Goal: Task Accomplishment & Management: Manage account settings

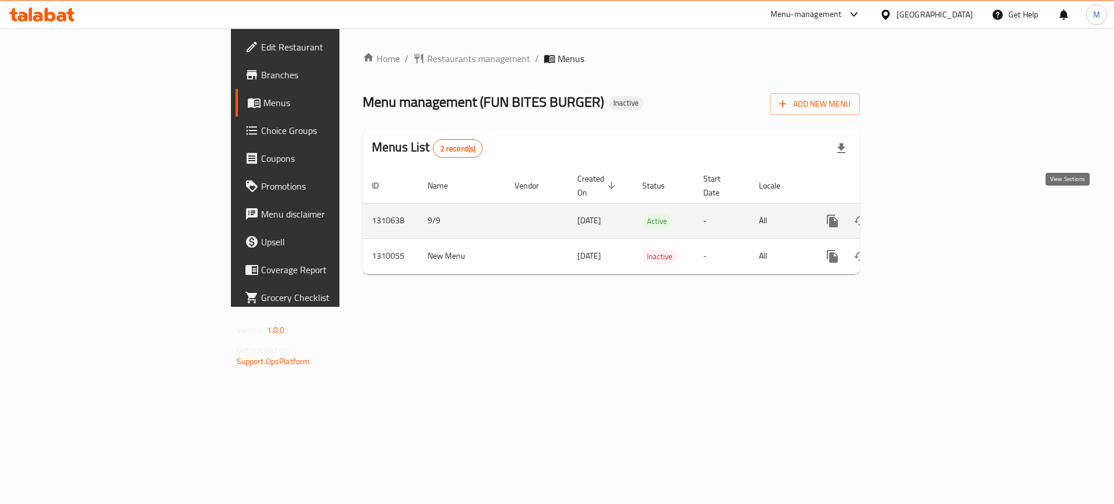
click at [923, 214] on icon "enhanced table" at bounding box center [916, 221] width 14 height 14
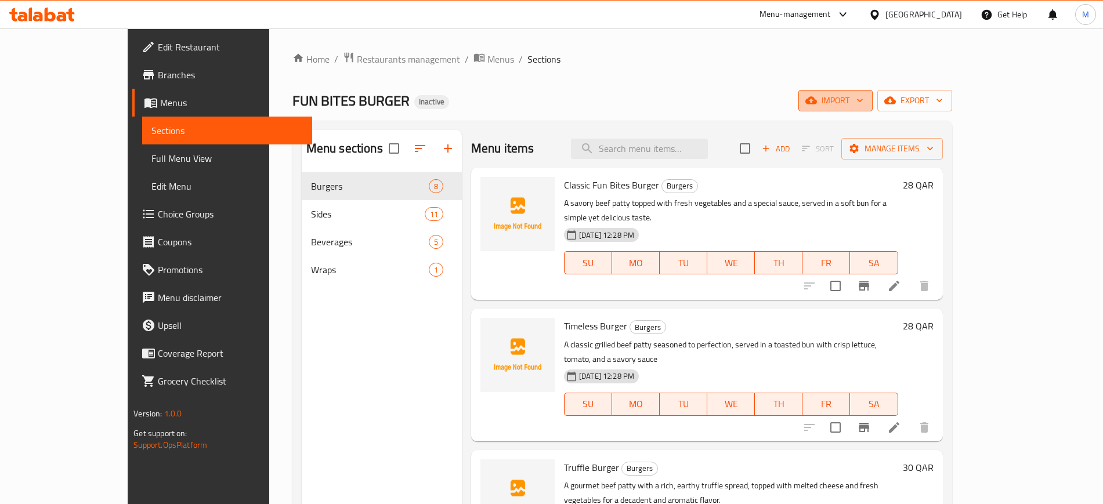
click at [863, 97] on span "import" at bounding box center [836, 100] width 56 height 15
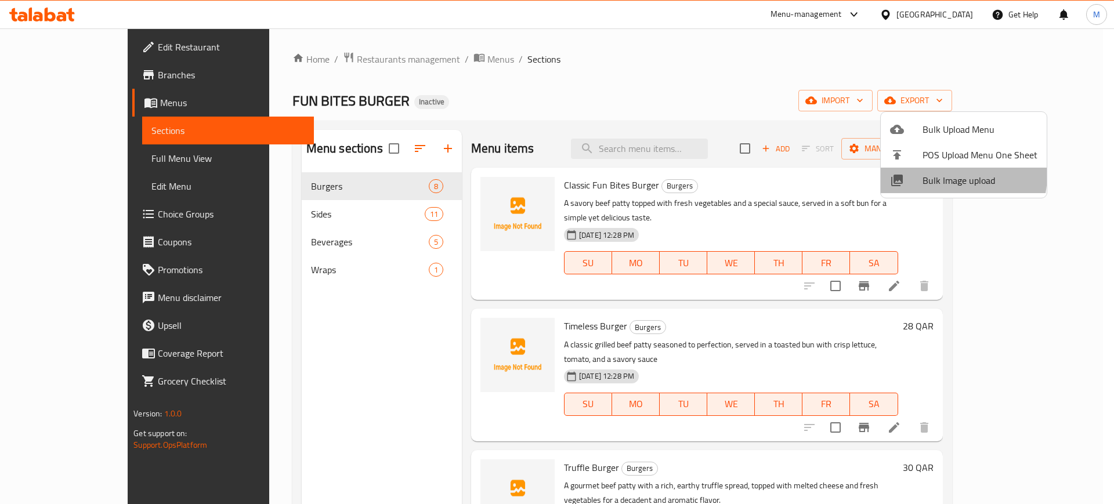
click at [938, 174] on span "Bulk Image upload" at bounding box center [979, 180] width 115 height 14
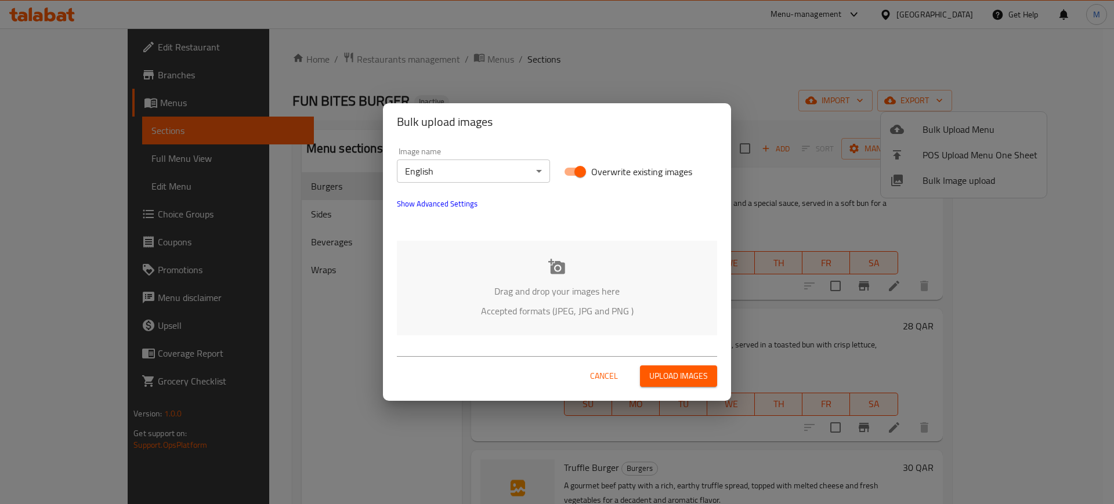
click at [565, 298] on p "Drag and drop your images here" at bounding box center [556, 291] width 285 height 14
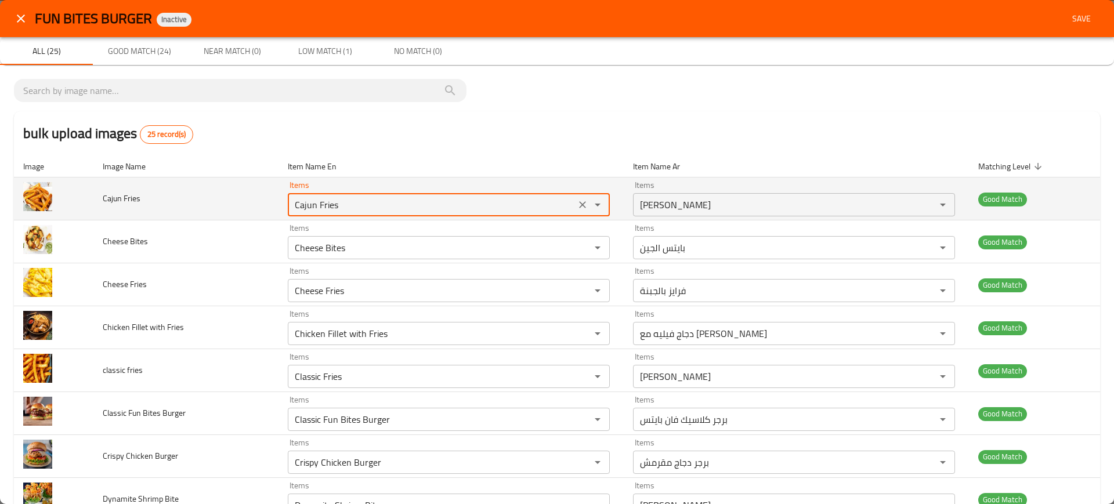
click at [297, 202] on Fries "Cajun Fries" at bounding box center [431, 205] width 281 height 16
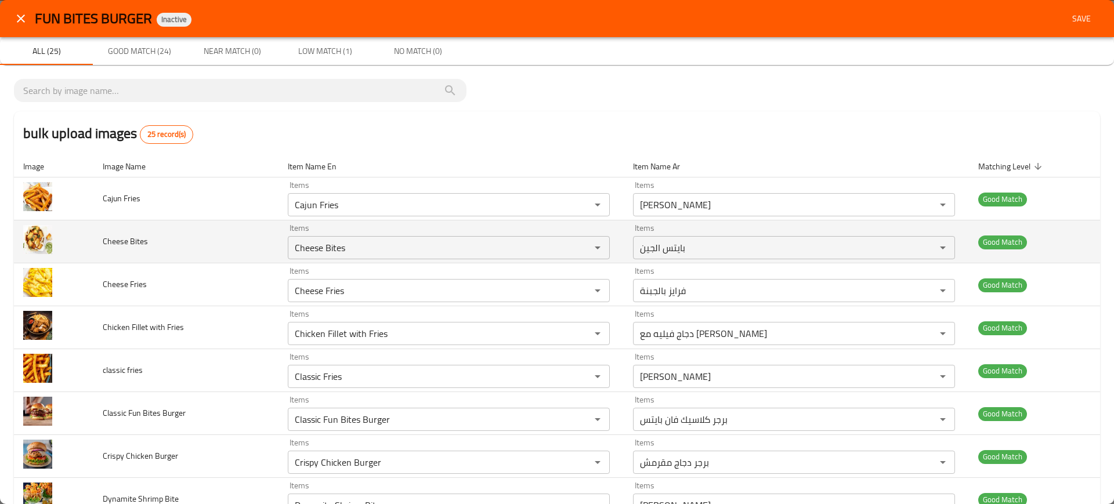
click at [240, 239] on td "Cheese Bites" at bounding box center [185, 241] width 185 height 43
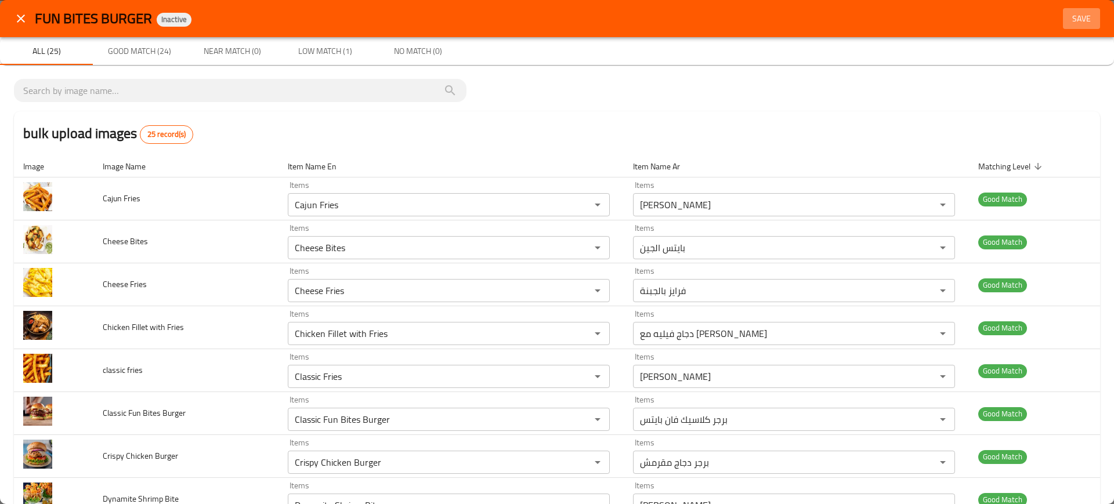
click at [1068, 16] on span "Save" at bounding box center [1082, 19] width 28 height 15
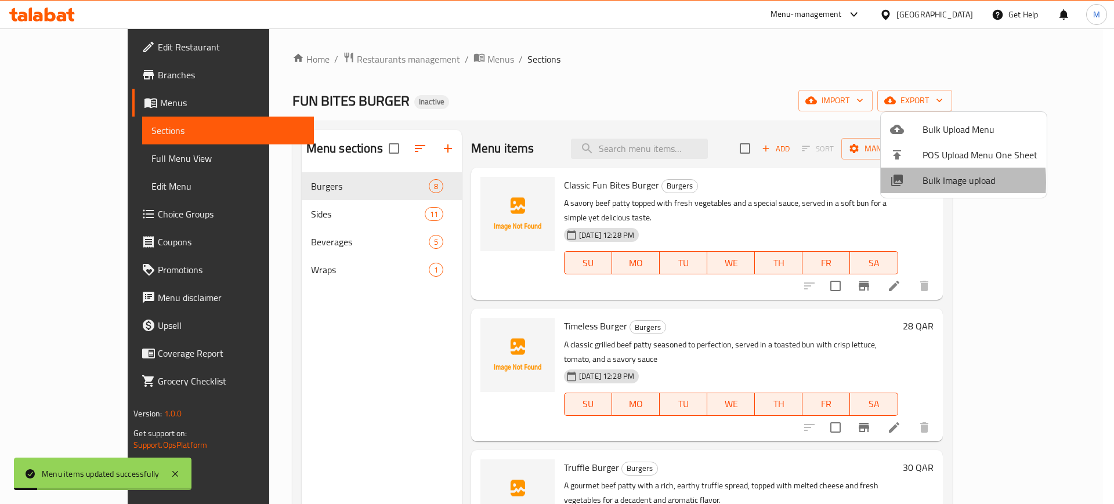
click at [909, 182] on div at bounding box center [906, 180] width 32 height 14
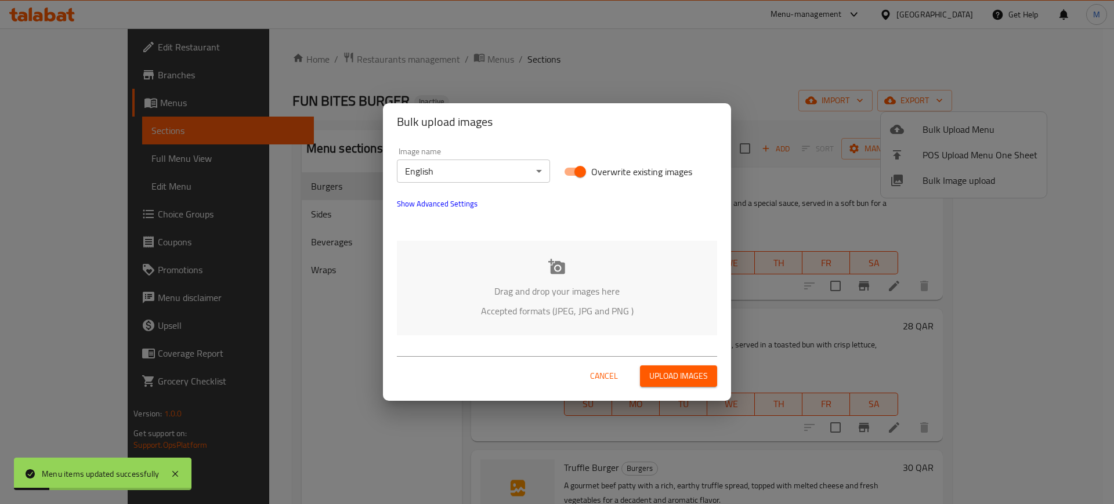
click at [688, 255] on div "Drag and drop your images here Accepted formats (JPEG, JPG and PNG )" at bounding box center [557, 288] width 320 height 95
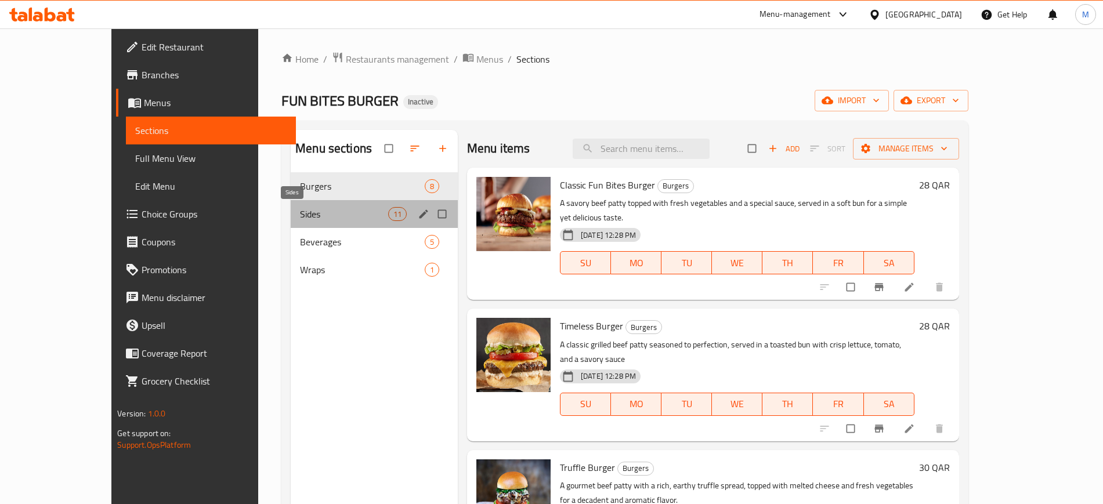
click at [347, 207] on span "Sides" at bounding box center [344, 214] width 88 height 14
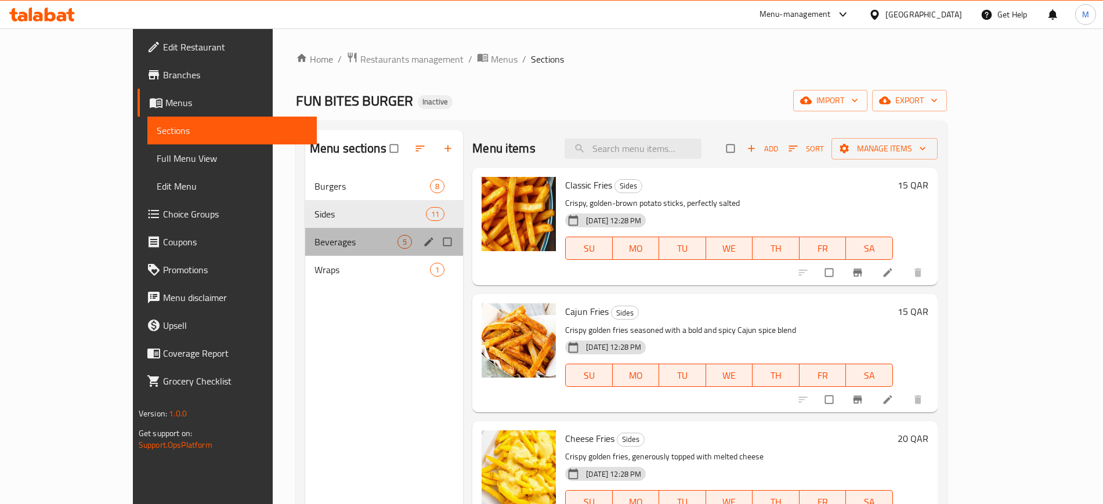
click at [381, 250] on div "Beverages 5" at bounding box center [384, 242] width 158 height 28
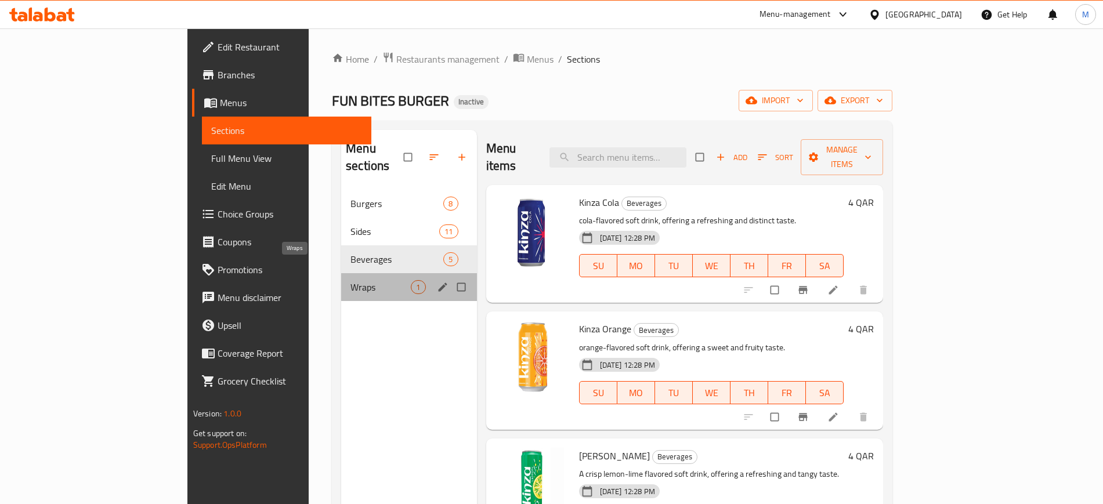
click at [350, 280] on span "Wraps" at bounding box center [380, 287] width 60 height 14
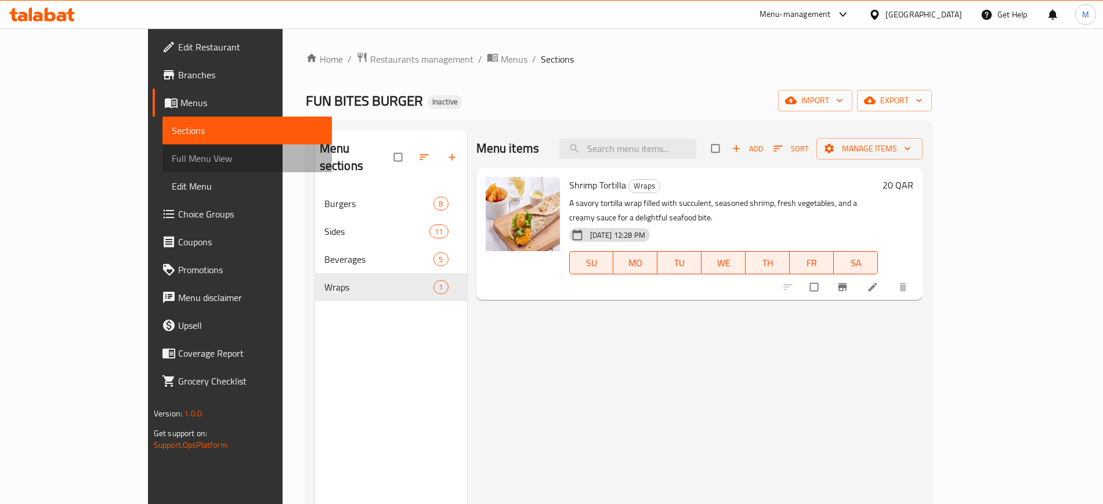
click at [162, 171] on link "Full Menu View" at bounding box center [246, 158] width 169 height 28
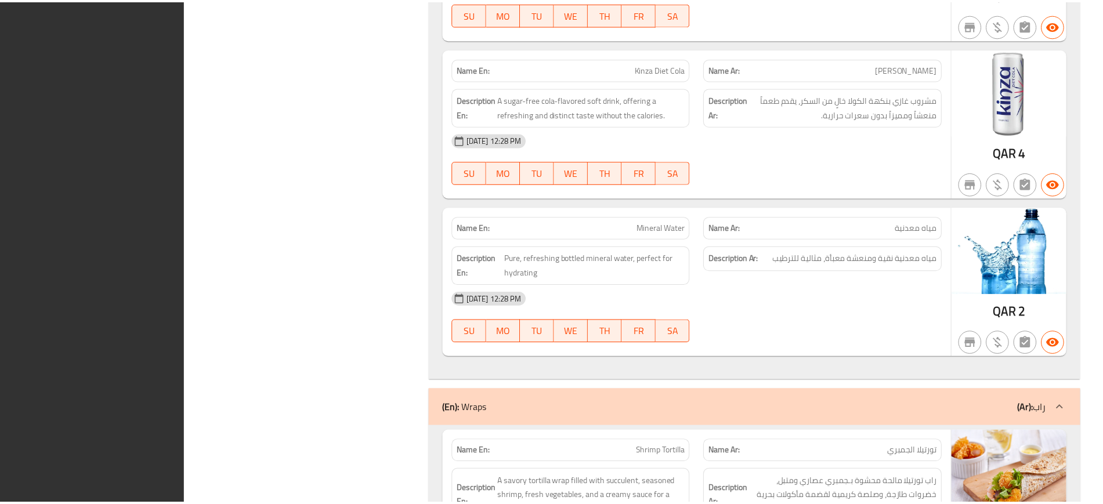
scroll to position [4014, 0]
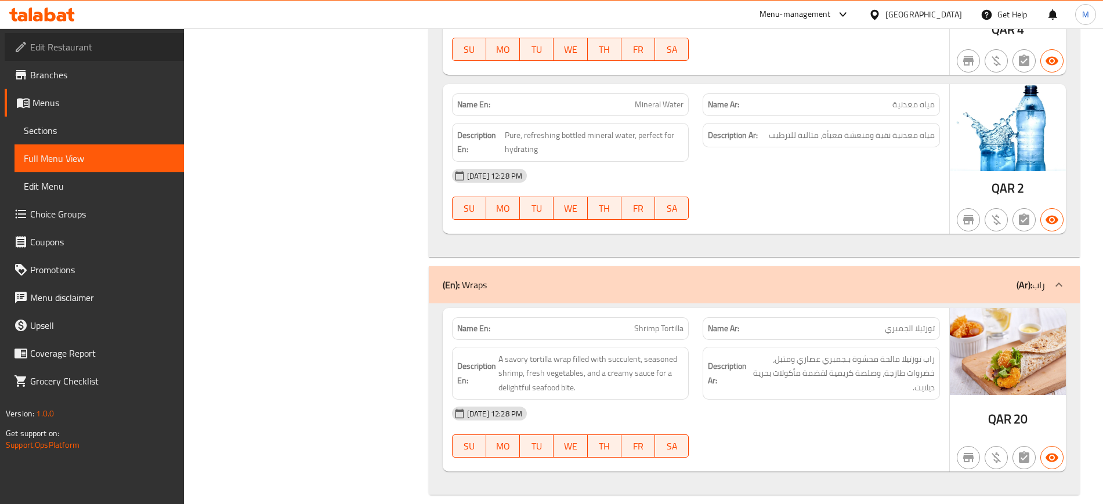
click at [100, 44] on span "Edit Restaurant" at bounding box center [102, 47] width 144 height 14
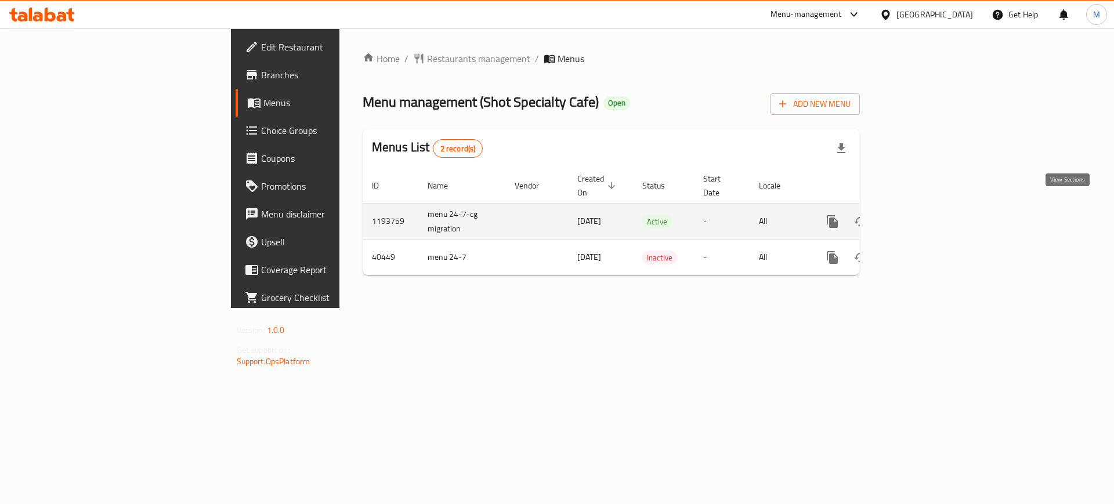
click at [923, 215] on icon "enhanced table" at bounding box center [916, 222] width 14 height 14
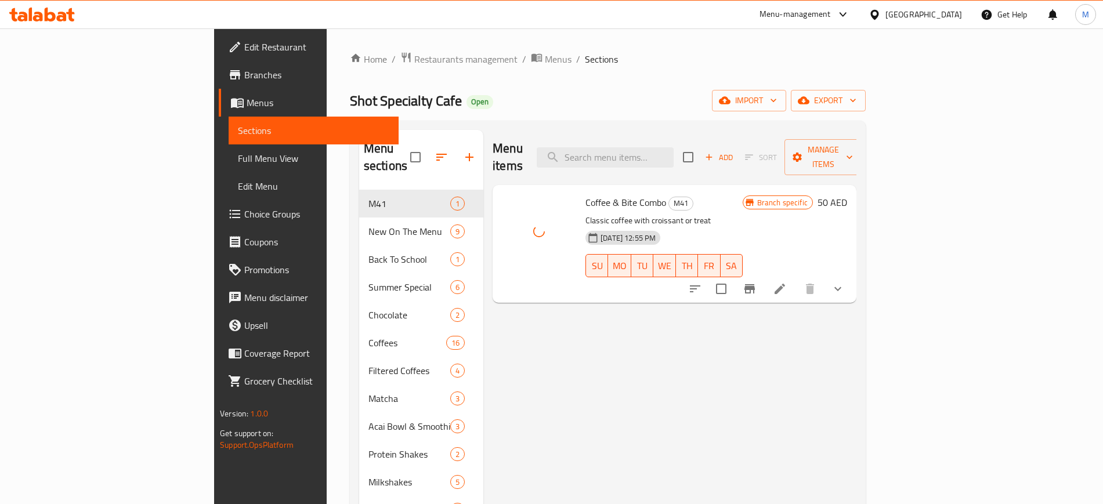
click at [543, 298] on div "Menu items Add Sort Manage items Coffee & Bite Combo M41 Classic coffee with cr…" at bounding box center [669, 496] width 373 height 733
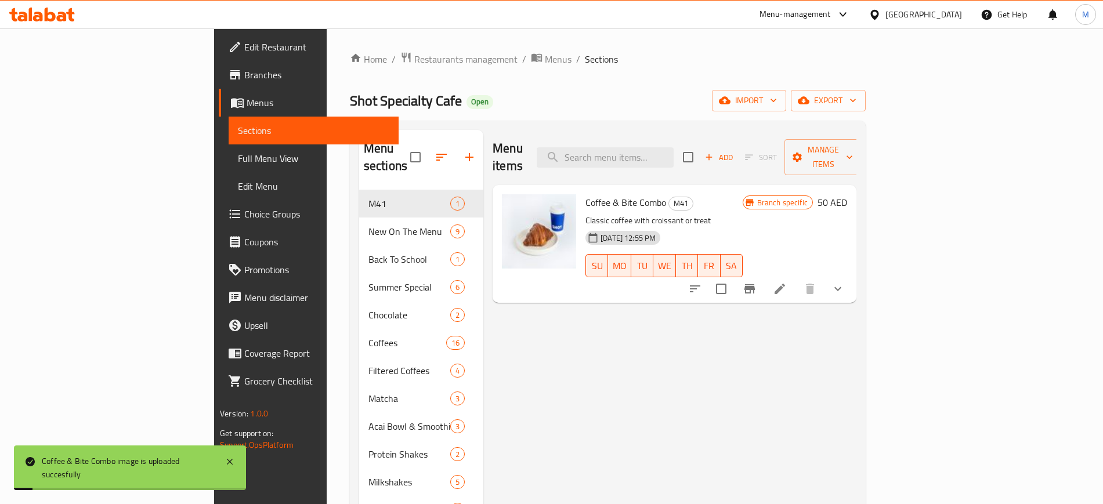
click at [605, 270] on div "[DATE] 12:55 PM SU MO TU WE TH FR SA" at bounding box center [664, 257] width 167 height 63
click at [545, 58] on span "Menus" at bounding box center [558, 59] width 27 height 14
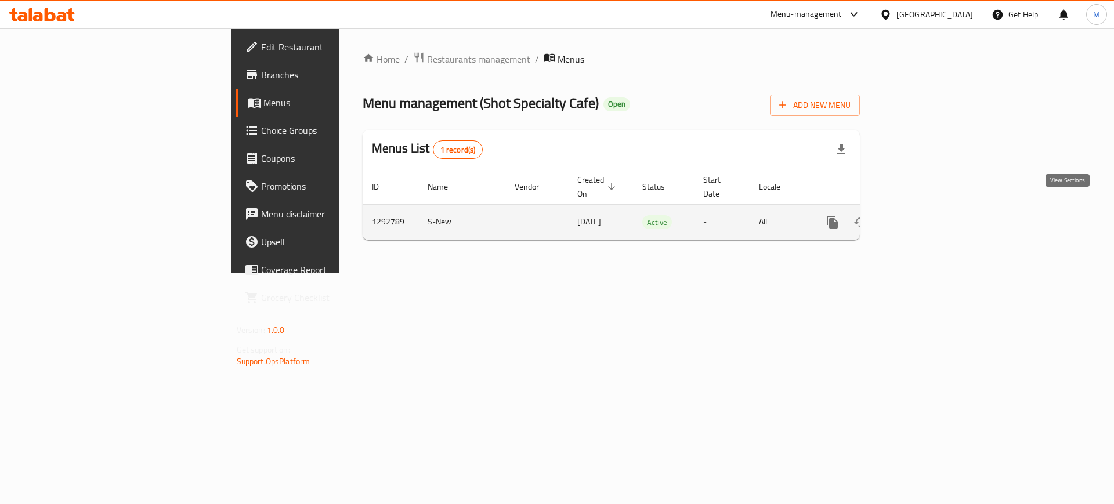
click at [923, 215] on icon "enhanced table" at bounding box center [916, 222] width 14 height 14
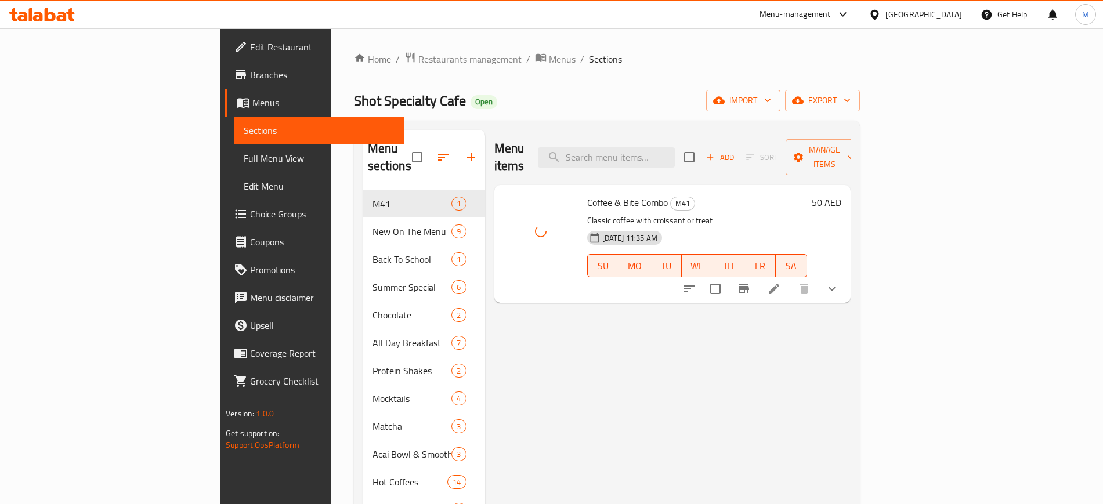
click at [541, 306] on div "Menu items Add Sort Manage items Coffee & Bite Combo M41 Classic coffee with cr…" at bounding box center [668, 468] width 366 height 677
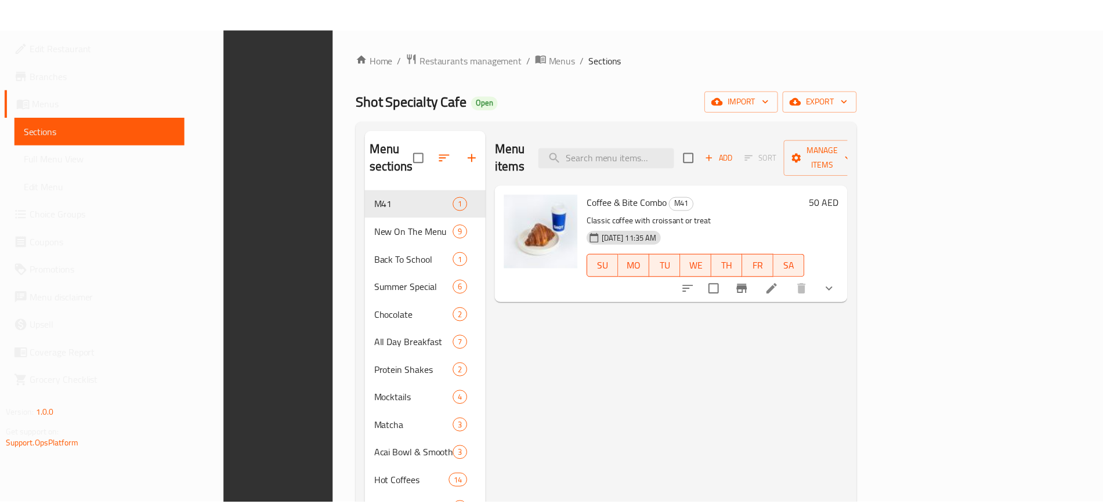
scroll to position [318, 0]
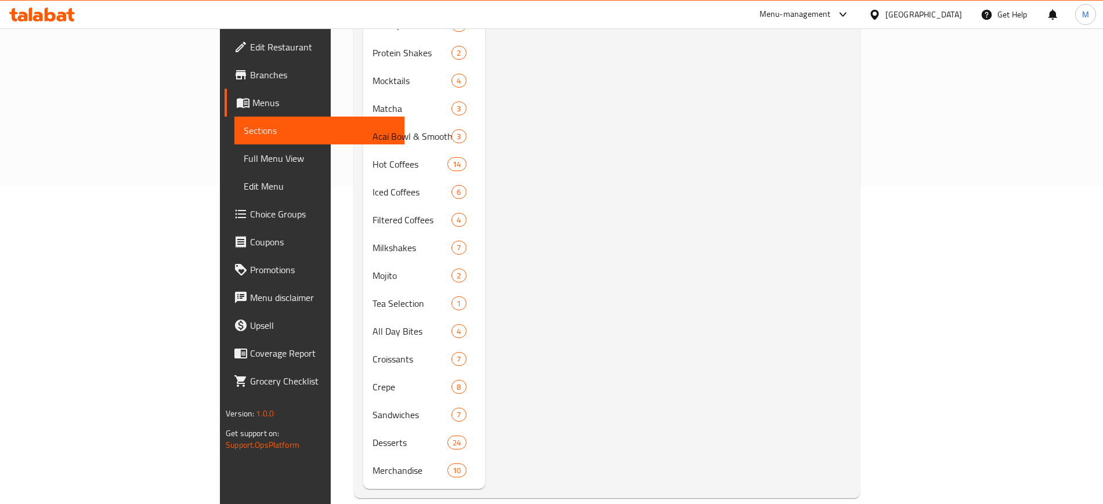
click at [836, 195] on div "Menu items Add Sort Manage items Coffee & Bite Combo M41 Classic coffee with cr…" at bounding box center [668, 150] width 366 height 677
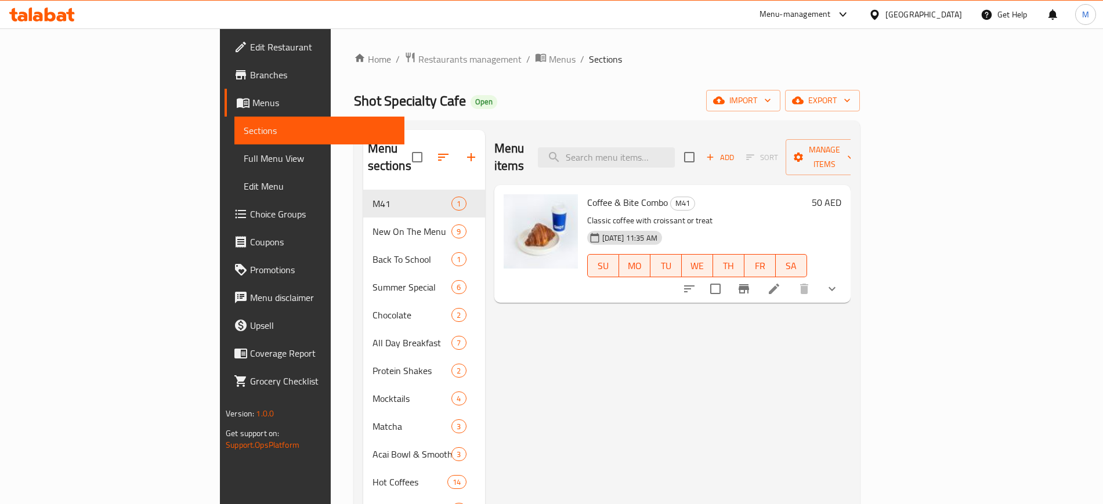
click at [947, 13] on div "[GEOGRAPHIC_DATA]" at bounding box center [923, 14] width 77 height 13
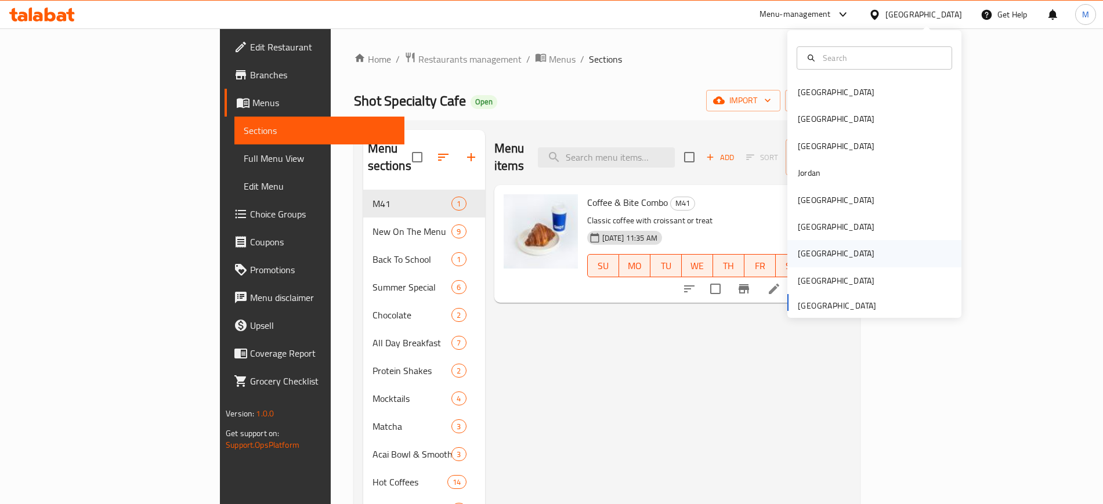
click at [821, 252] on div "[GEOGRAPHIC_DATA]" at bounding box center [874, 253] width 174 height 27
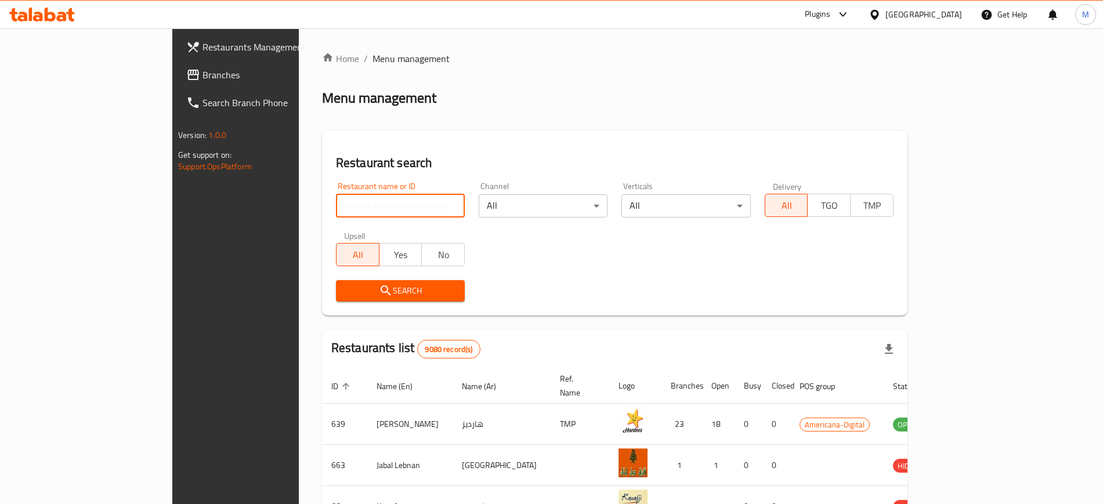
paste input "Qinwan Dates"
click at [336, 214] on input "Qinwan Dates" at bounding box center [400, 205] width 129 height 23
click button "Search" at bounding box center [400, 290] width 129 height 21
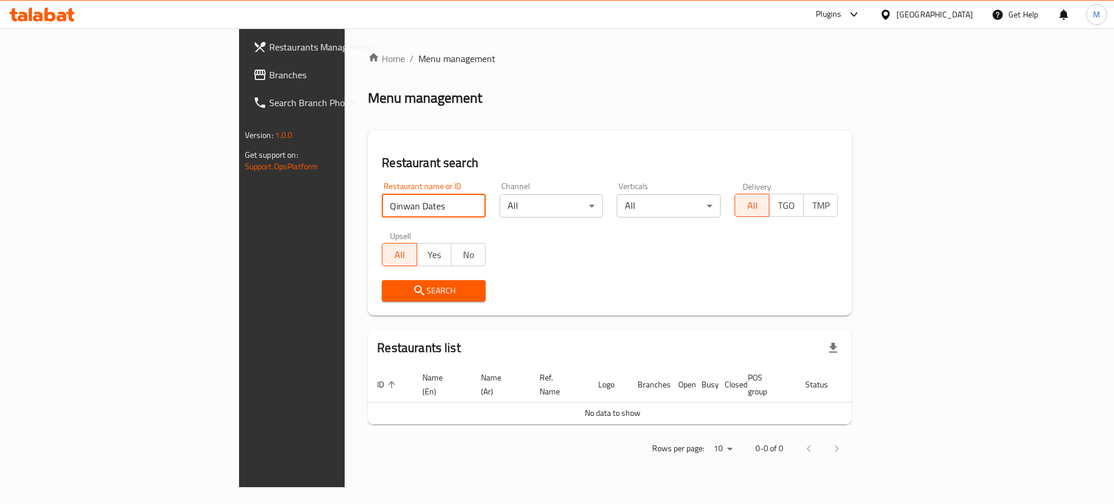
click at [382, 204] on input "Qinwan Dates" at bounding box center [434, 205] width 104 height 23
type input "Qinwan"
click button "Search" at bounding box center [434, 290] width 104 height 21
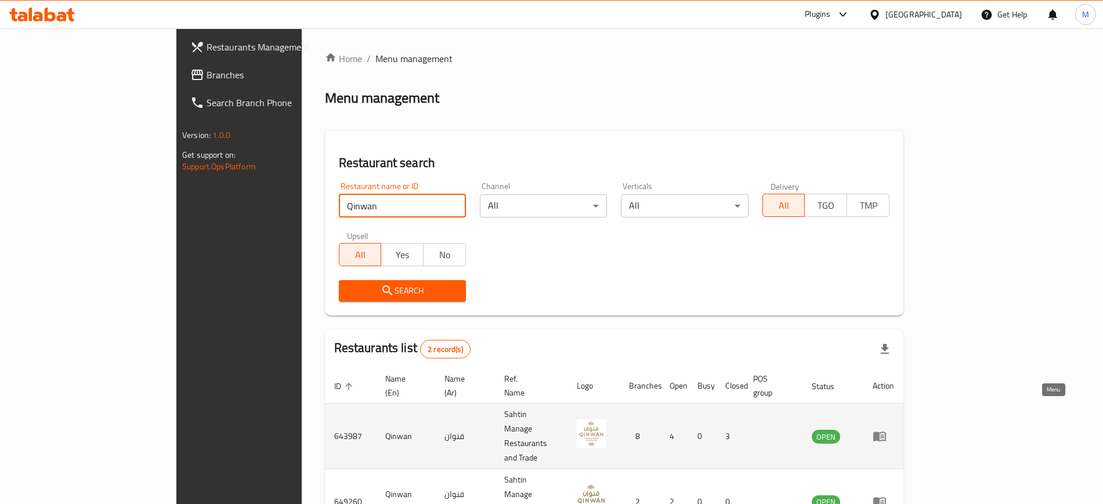
click at [887, 429] on icon "enhanced table" at bounding box center [880, 436] width 14 height 14
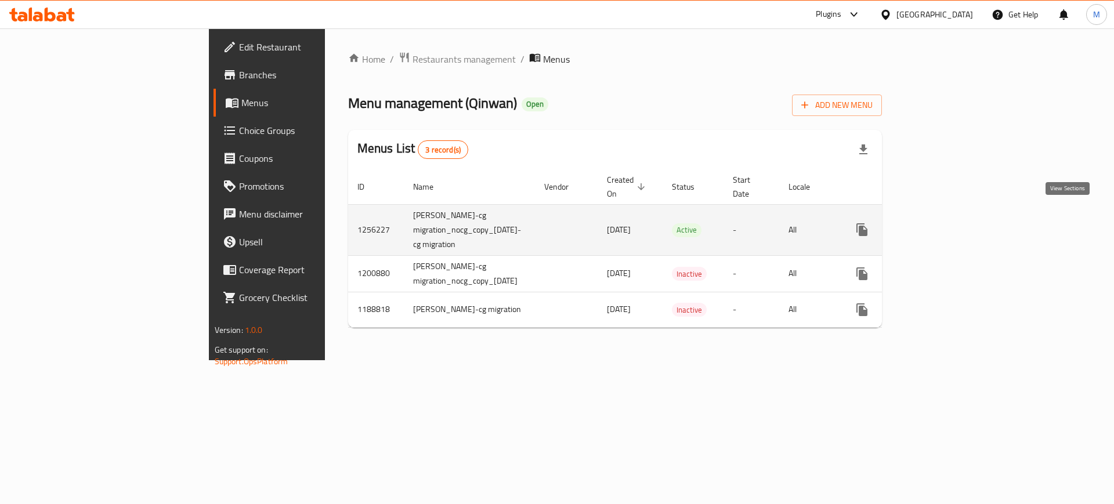
click at [951, 225] on icon "enhanced table" at bounding box center [945, 230] width 10 height 10
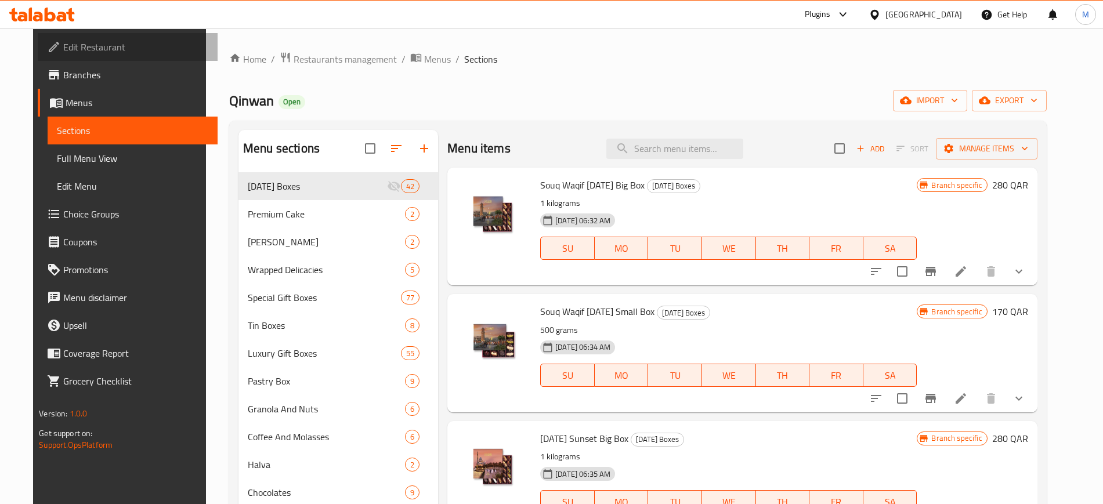
click at [129, 45] on span "Edit Restaurant" at bounding box center [135, 47] width 144 height 14
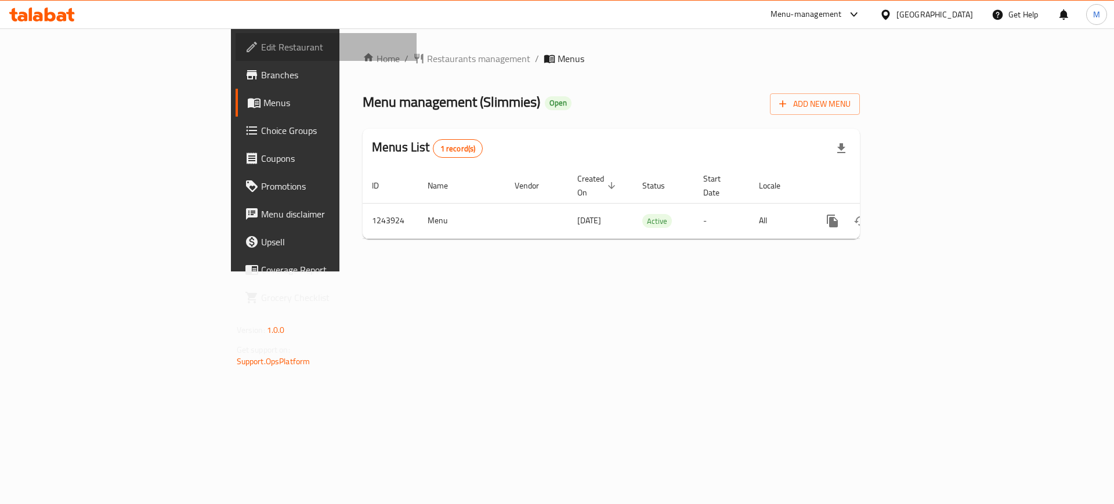
click at [261, 46] on span "Edit Restaurant" at bounding box center [334, 47] width 147 height 14
